Goal: Information Seeking & Learning: Learn about a topic

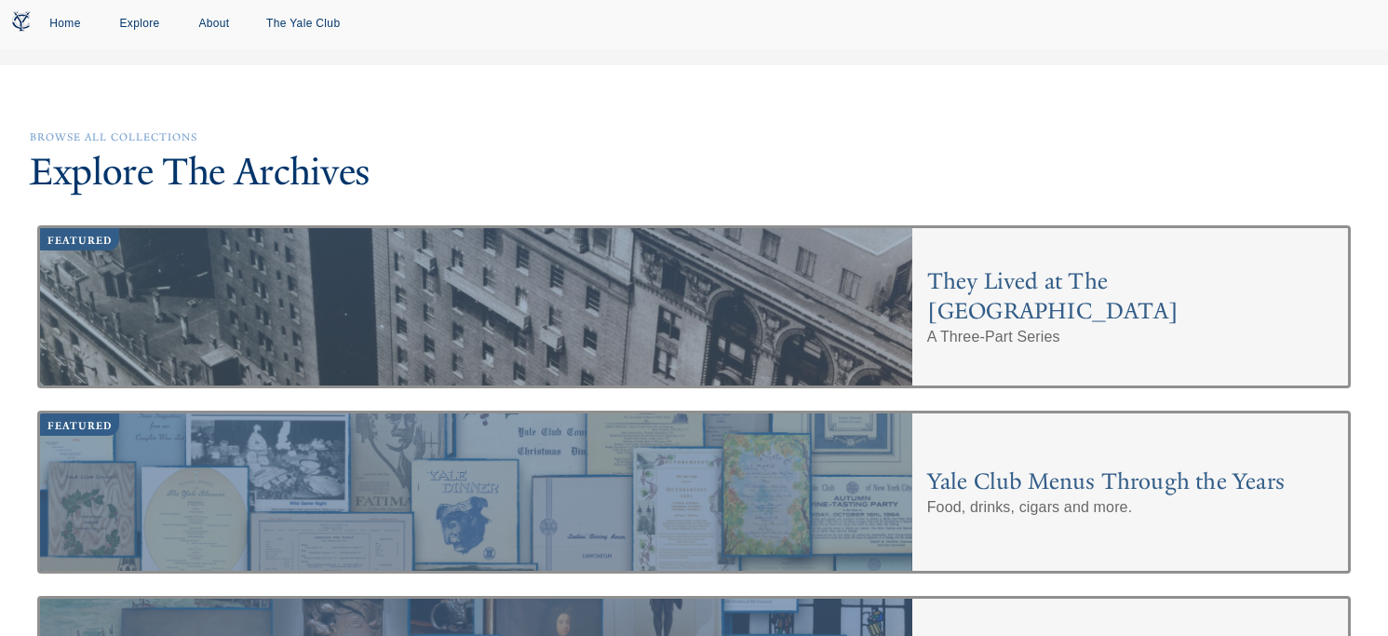
scroll to position [5852, 0]
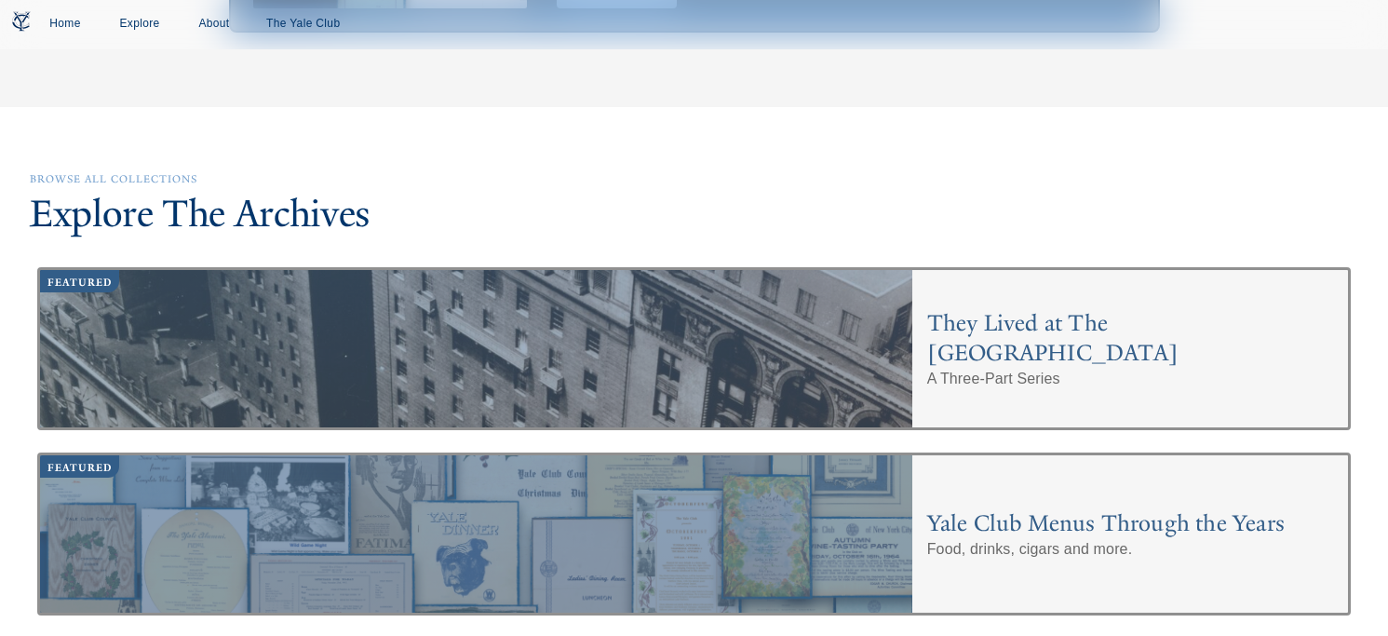
click at [1009, 308] on h4 "They Lived at The [GEOGRAPHIC_DATA]" at bounding box center [1130, 338] width 406 height 60
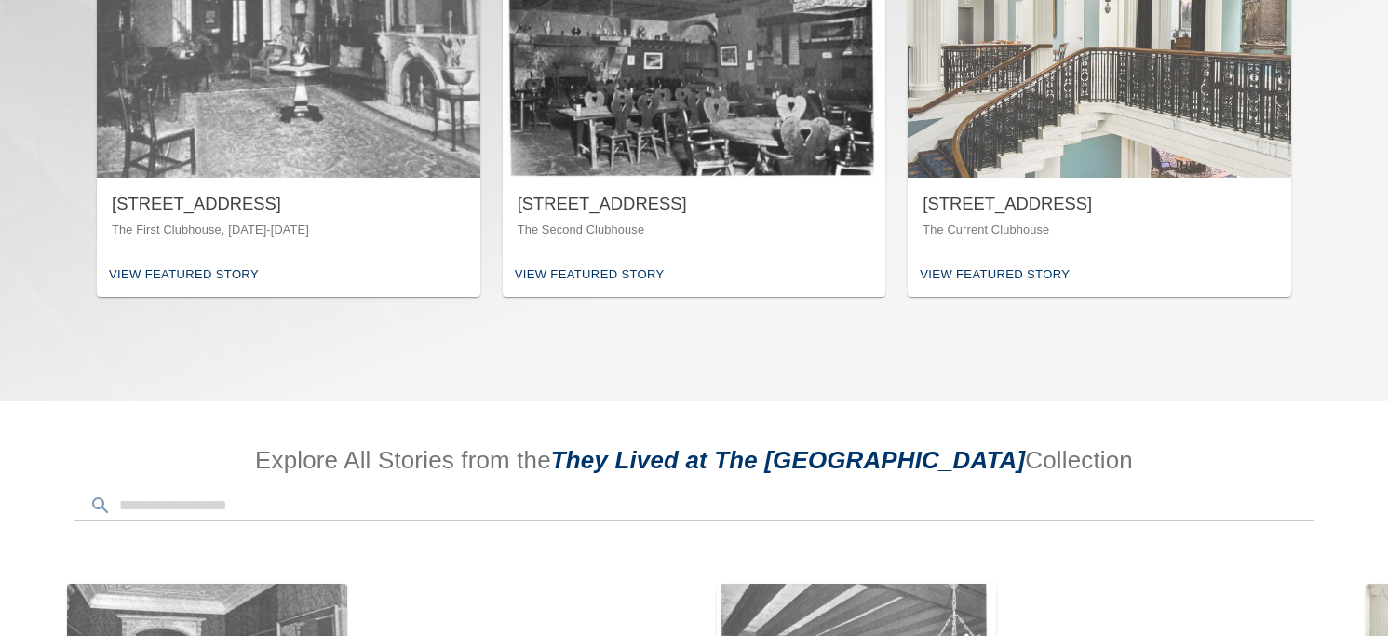
scroll to position [637, 0]
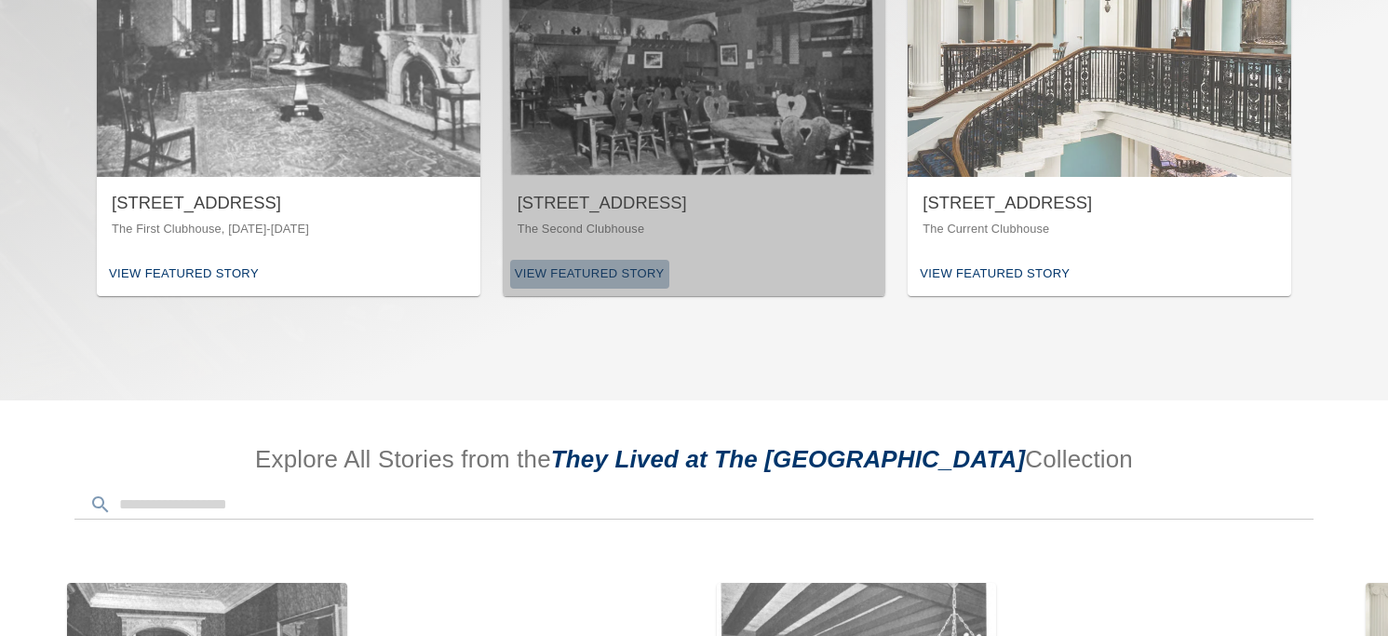
click at [639, 279] on div "View Featured Story" at bounding box center [589, 274] width 159 height 29
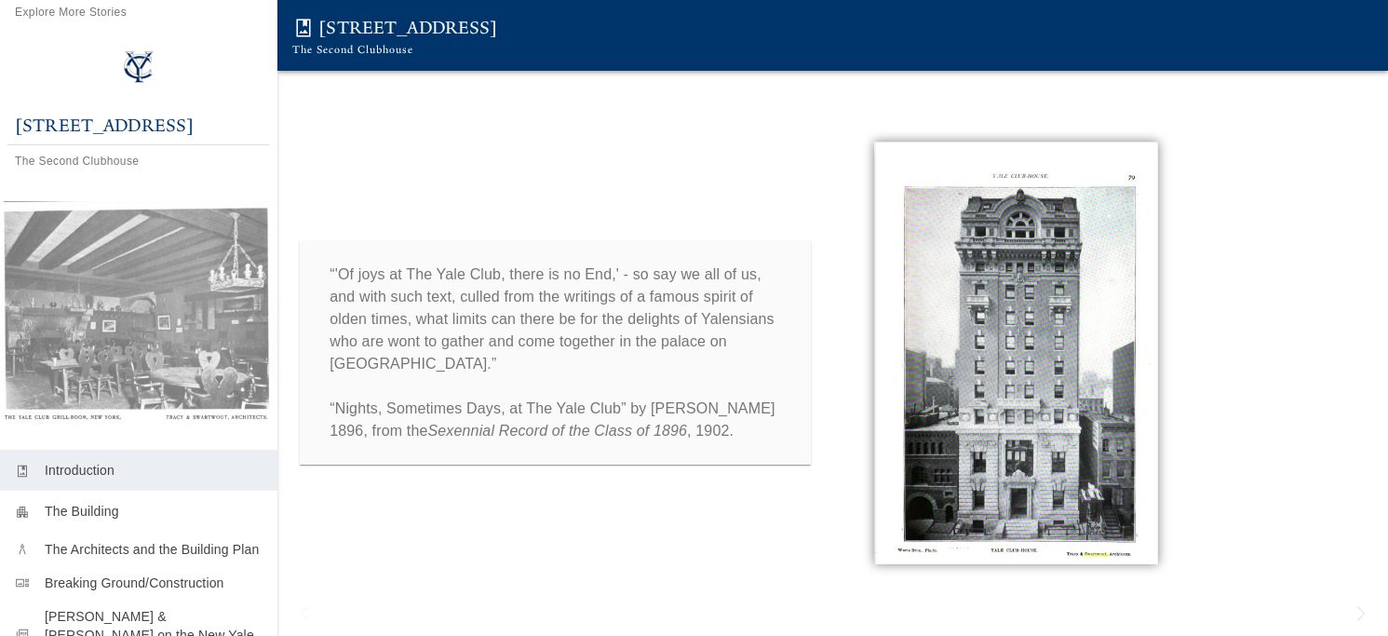
click at [97, 503] on p "The Building" at bounding box center [154, 511] width 218 height 19
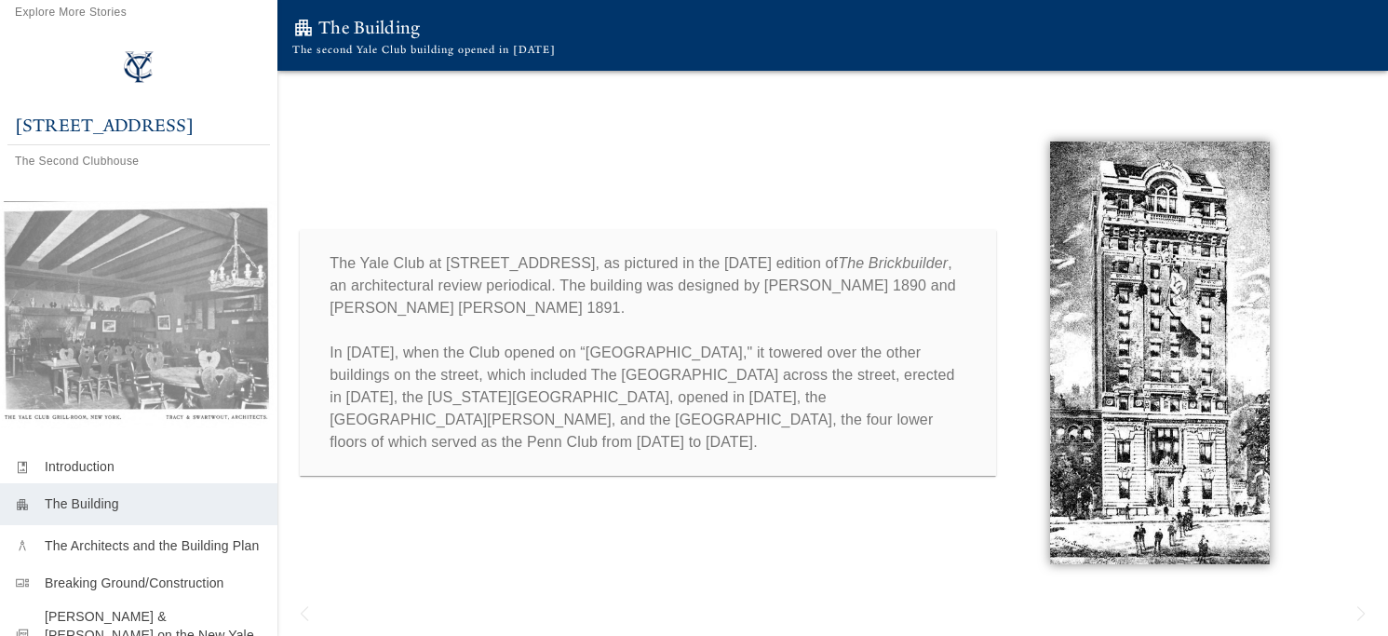
click at [106, 545] on p "The Architects and the Building Plan" at bounding box center [154, 545] width 218 height 19
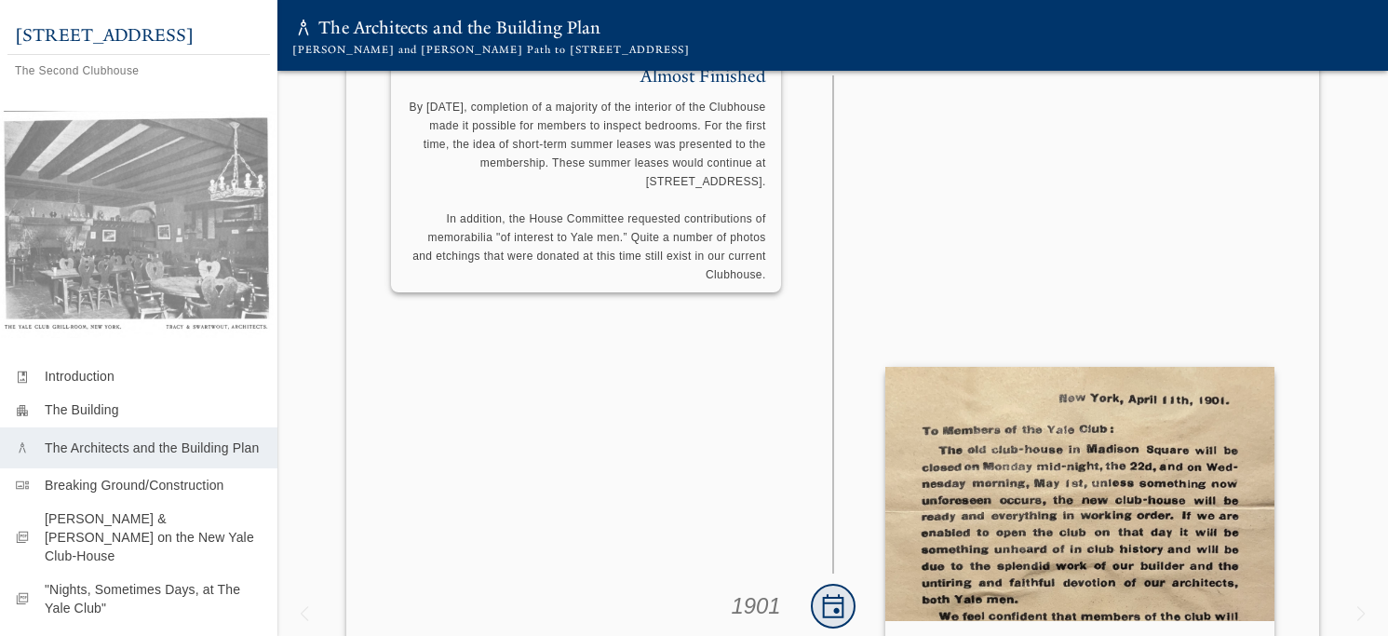
scroll to position [3575, 0]
